Goal: Information Seeking & Learning: Understand process/instructions

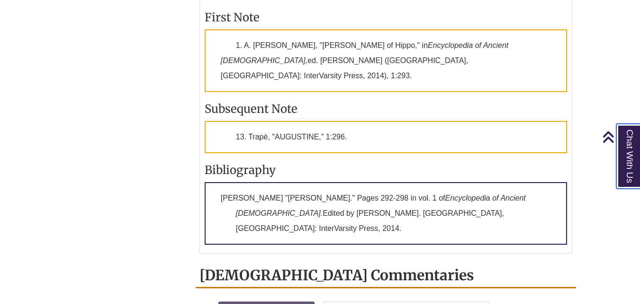
scroll to position [1205, 0]
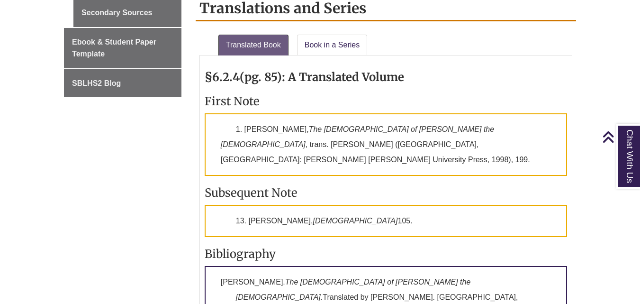
scroll to position [735, 0]
click at [341, 45] on link "Book in a Series" at bounding box center [332, 45] width 71 height 21
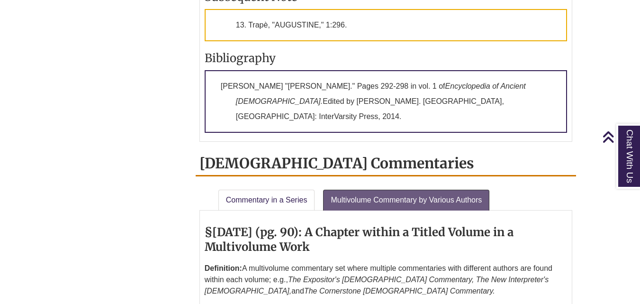
scroll to position [1364, 0]
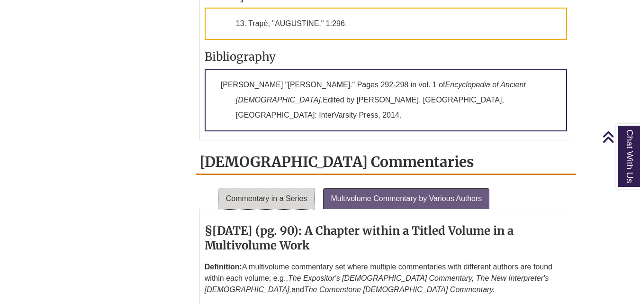
click at [289, 188] on link "Commentary in a Series" at bounding box center [266, 198] width 97 height 21
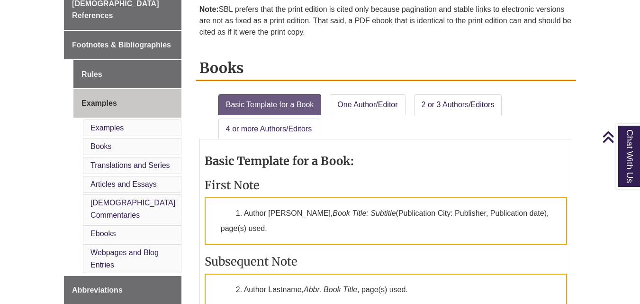
scroll to position [347, 0]
click at [113, 124] on link "Examples" at bounding box center [106, 128] width 33 height 8
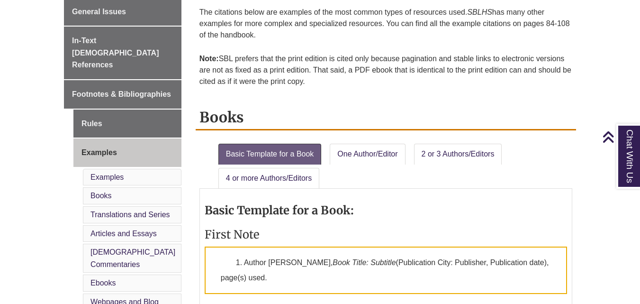
scroll to position [275, 0]
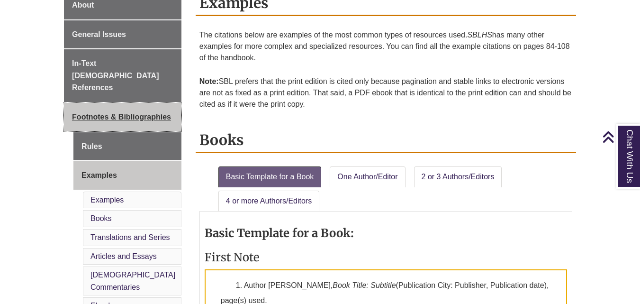
click at [154, 113] on span "Footnotes & Bibliographies" at bounding box center [121, 117] width 99 height 8
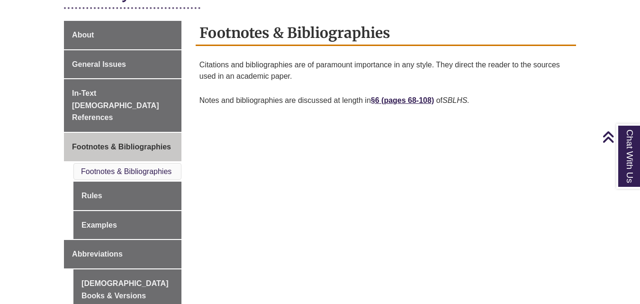
scroll to position [239, 0]
